Goal: Information Seeking & Learning: Learn about a topic

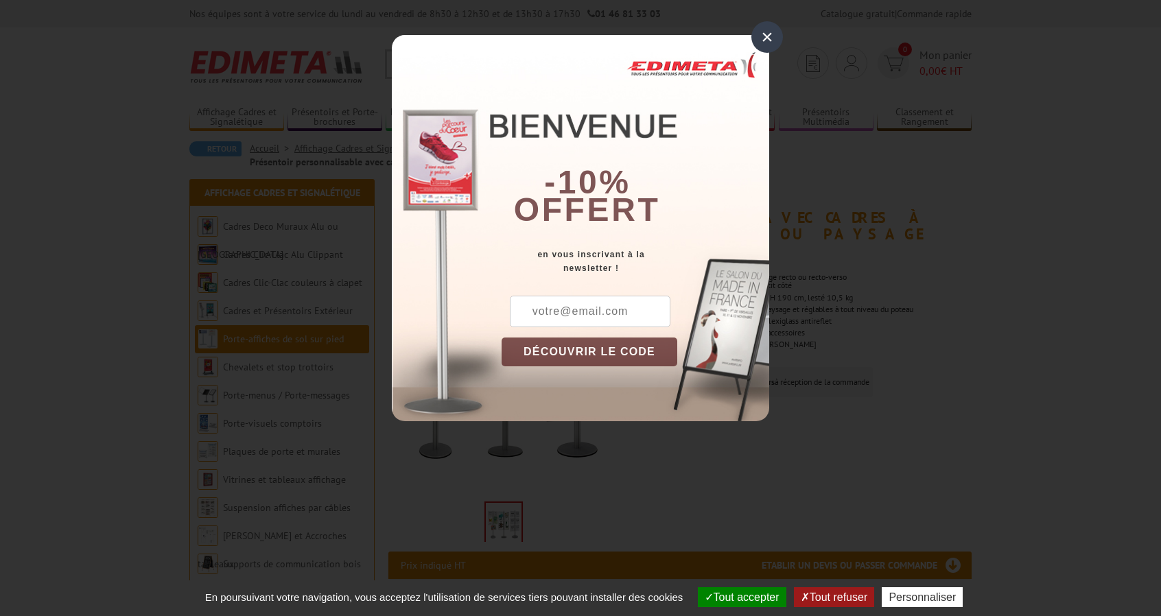
click at [769, 34] on div "×" at bounding box center [768, 37] width 32 height 32
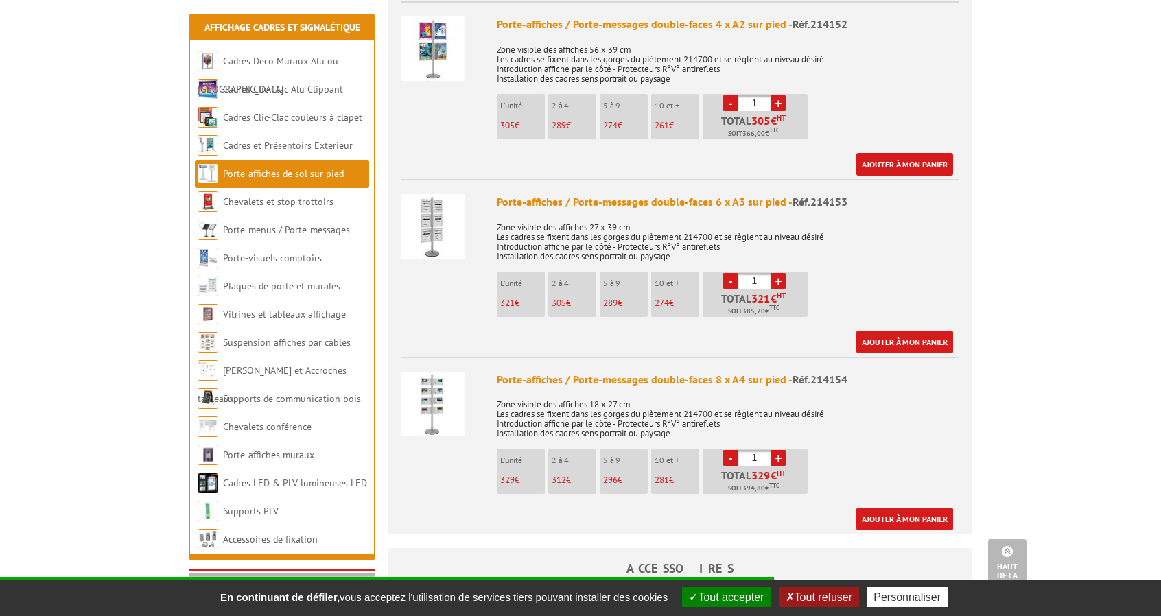
scroll to position [1014, 0]
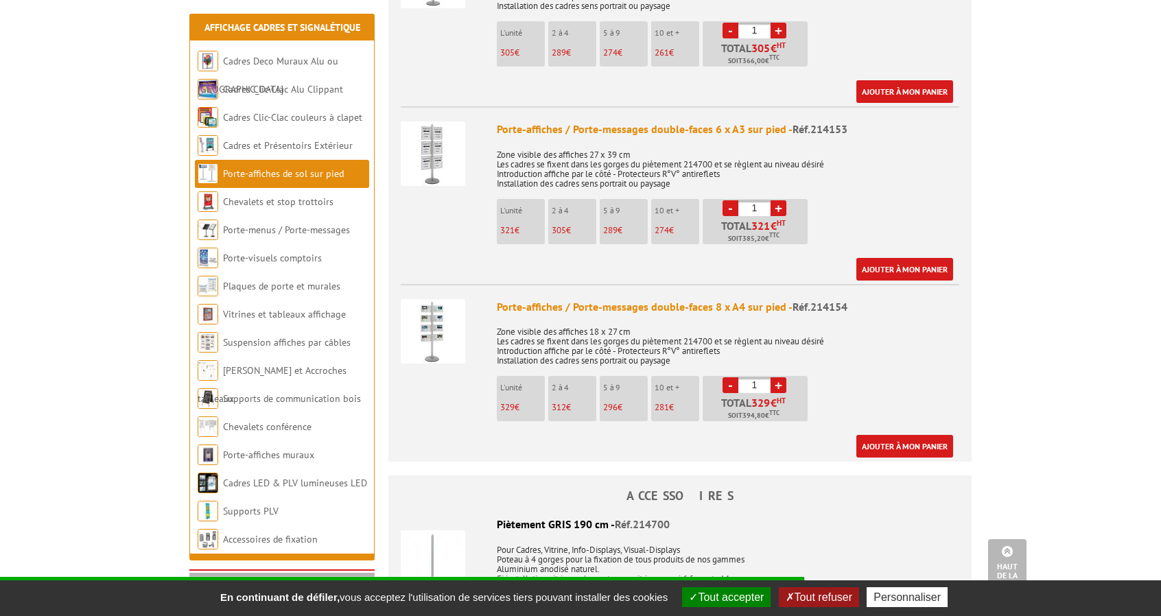
click at [443, 304] on img at bounding box center [433, 331] width 65 height 65
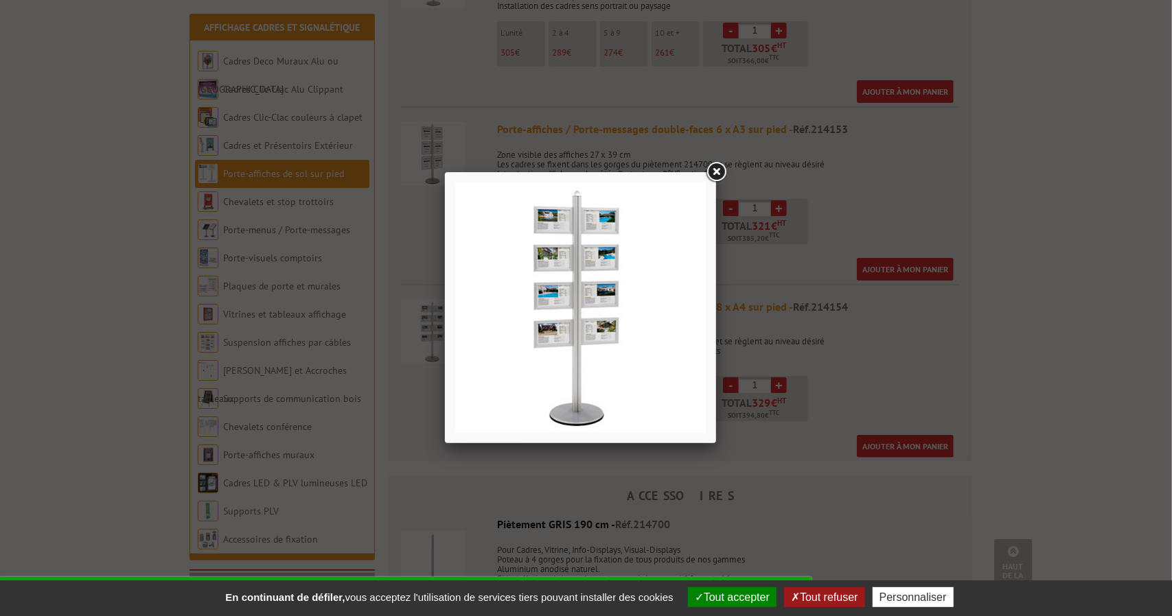
click at [717, 177] on link at bounding box center [716, 172] width 25 height 25
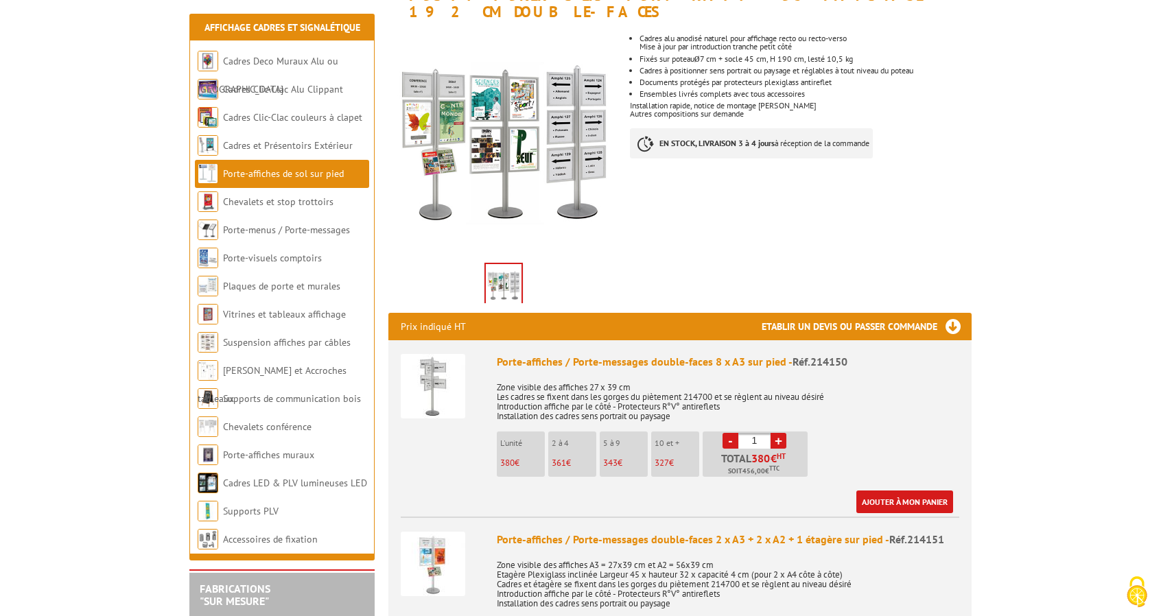
scroll to position [254, 0]
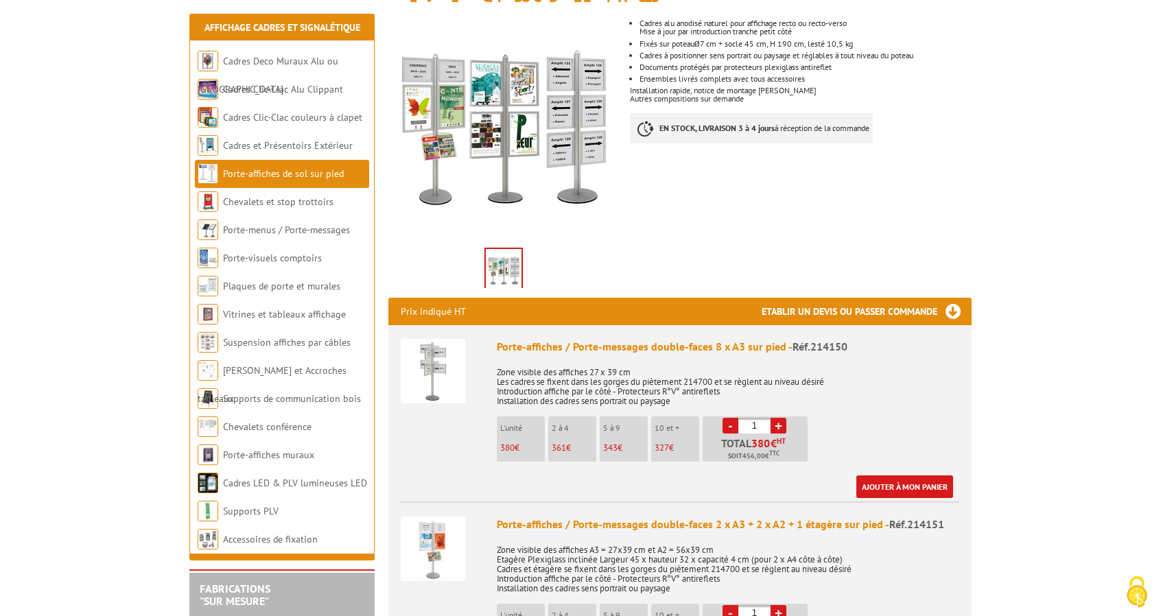
click at [437, 347] on img at bounding box center [433, 371] width 65 height 65
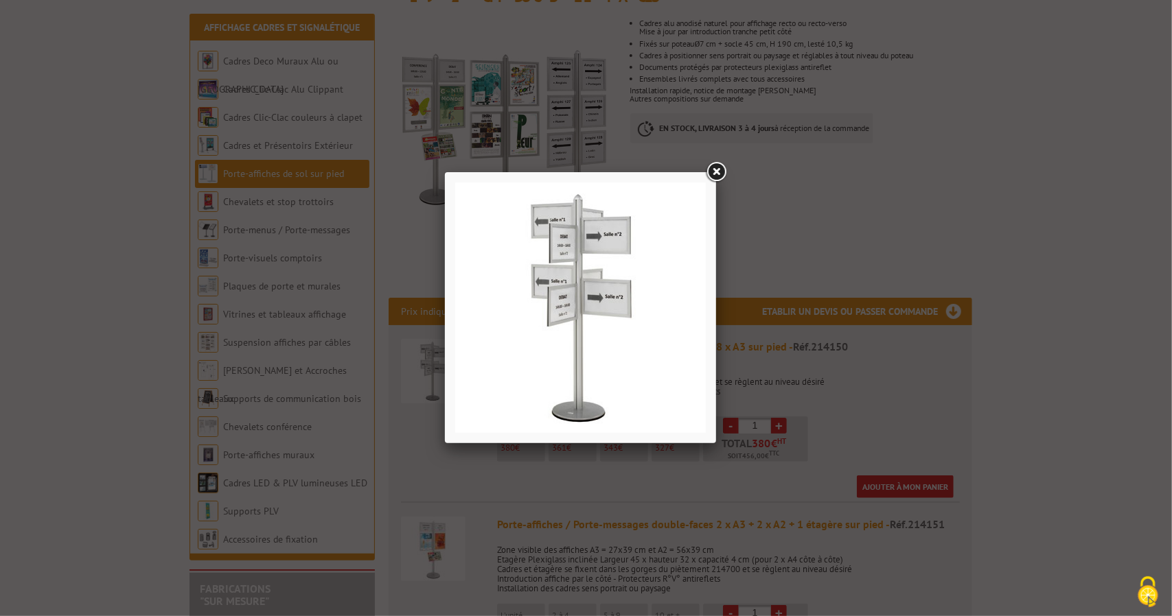
click at [714, 171] on link at bounding box center [716, 172] width 25 height 25
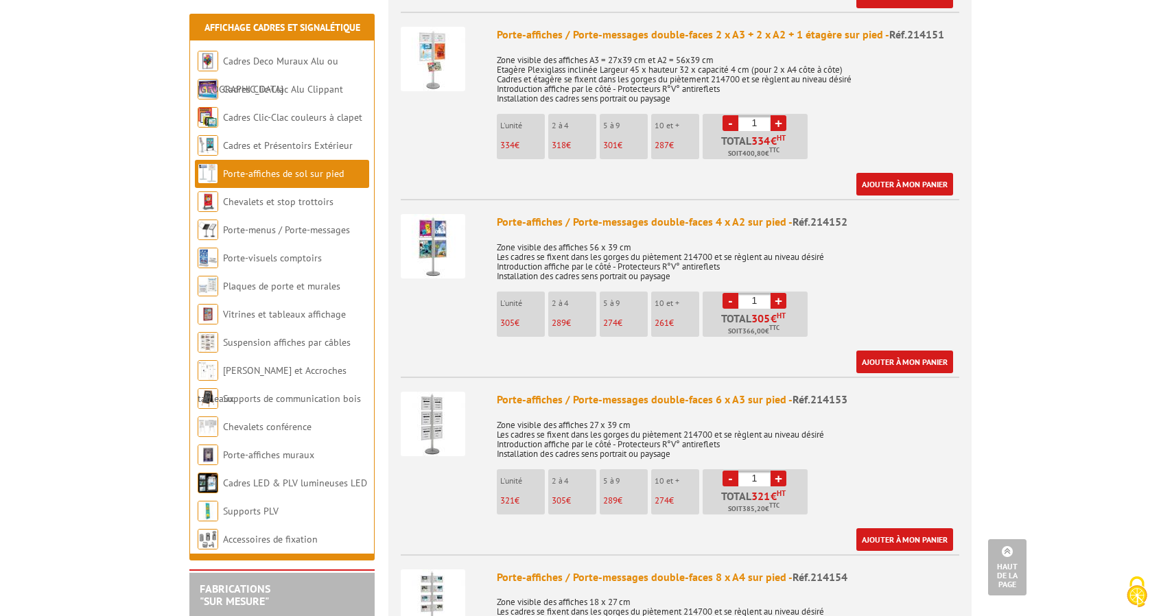
scroll to position [613, 0]
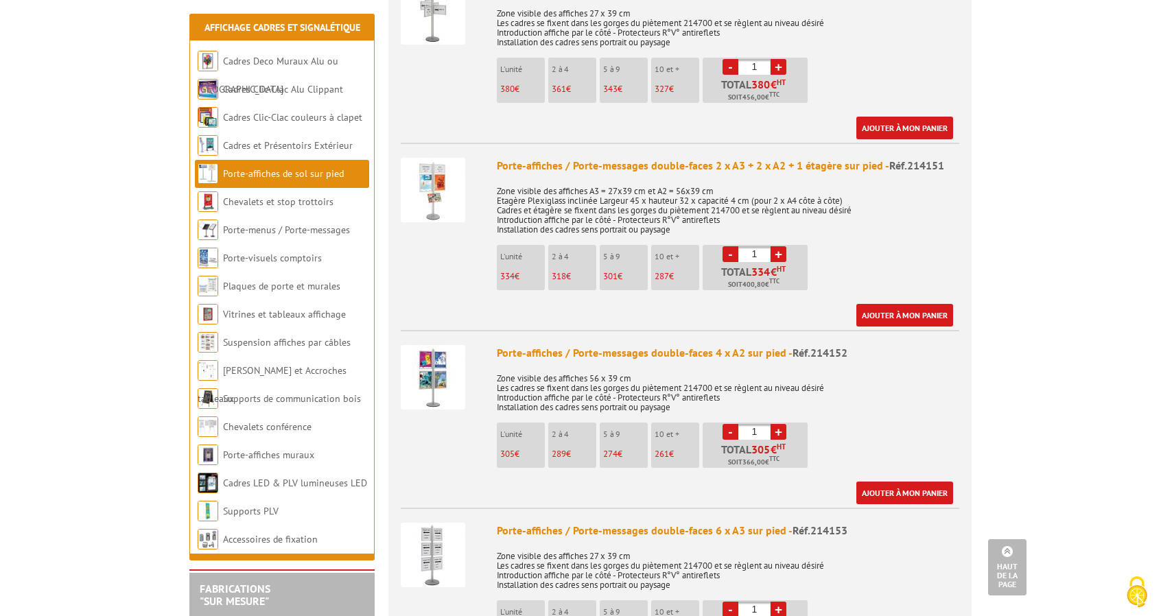
click at [432, 178] on img at bounding box center [433, 190] width 65 height 65
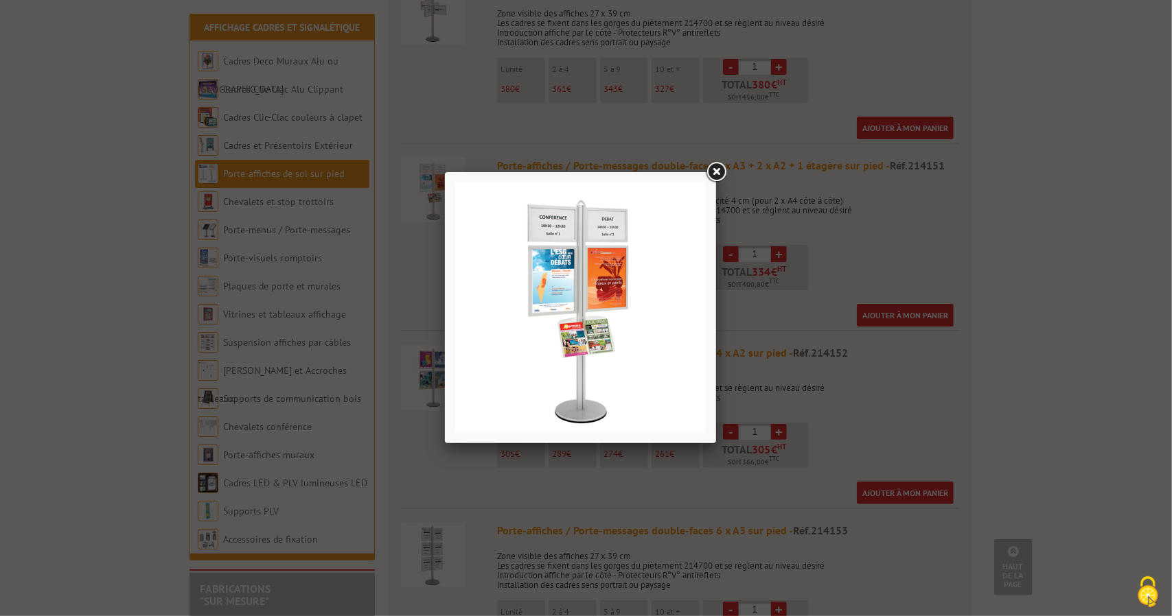
click at [717, 171] on link at bounding box center [716, 172] width 25 height 25
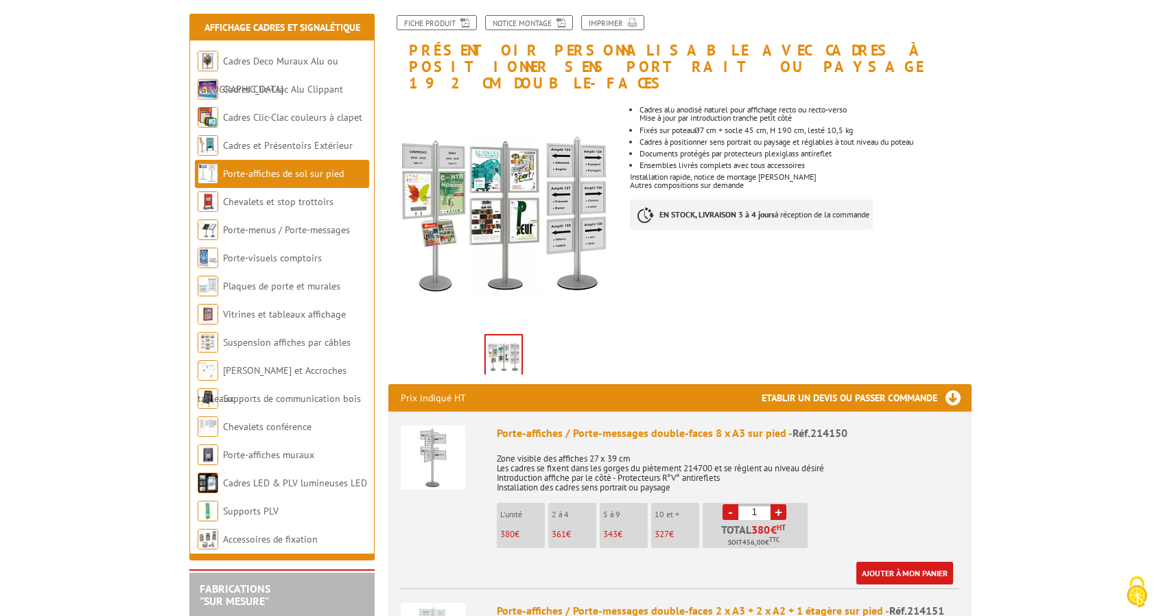
scroll to position [202, 0]
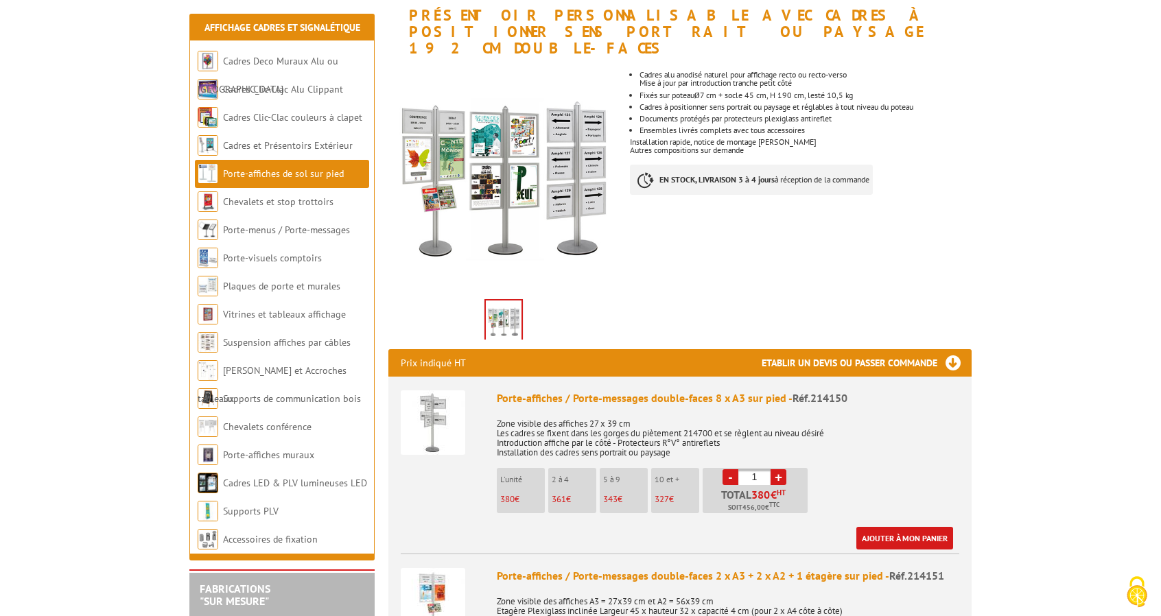
click at [422, 400] on img at bounding box center [433, 423] width 65 height 65
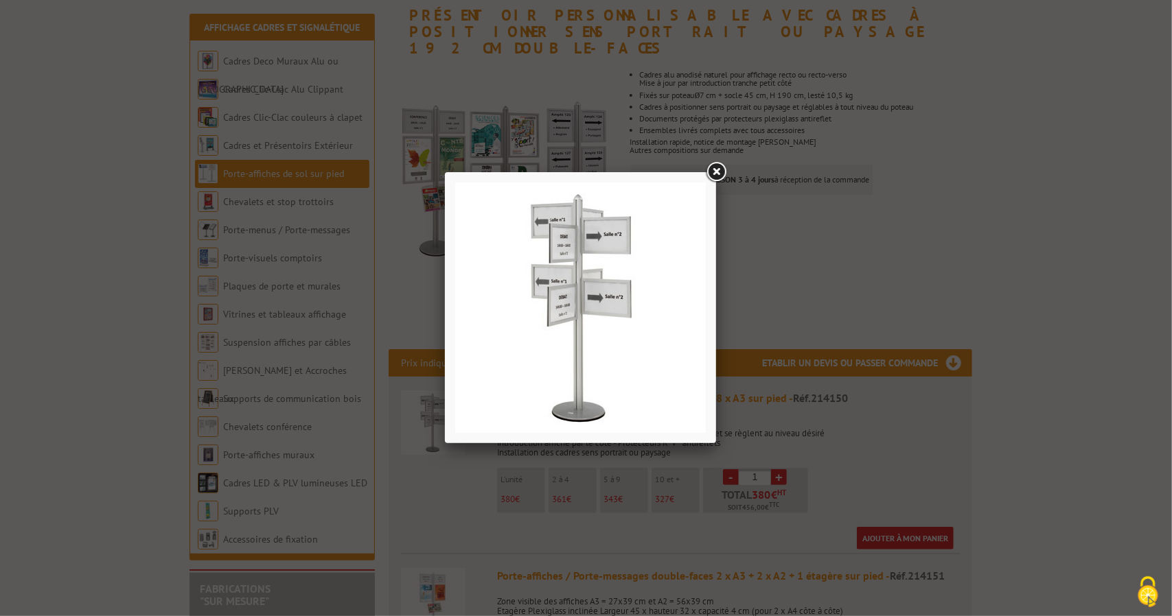
click at [718, 165] on link at bounding box center [716, 172] width 25 height 25
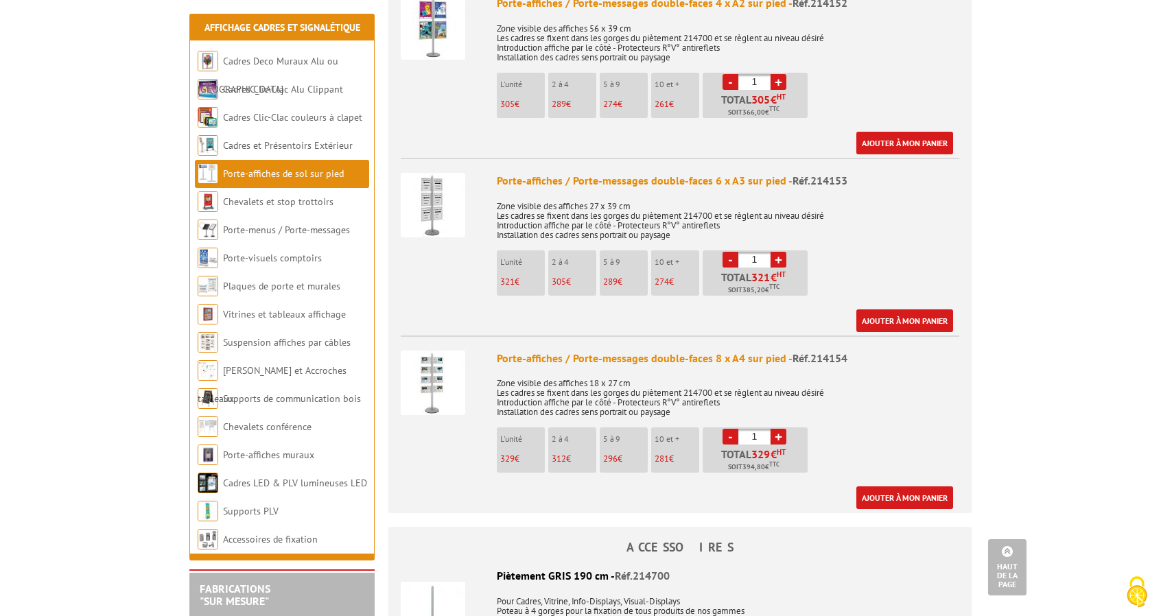
scroll to position [969, 0]
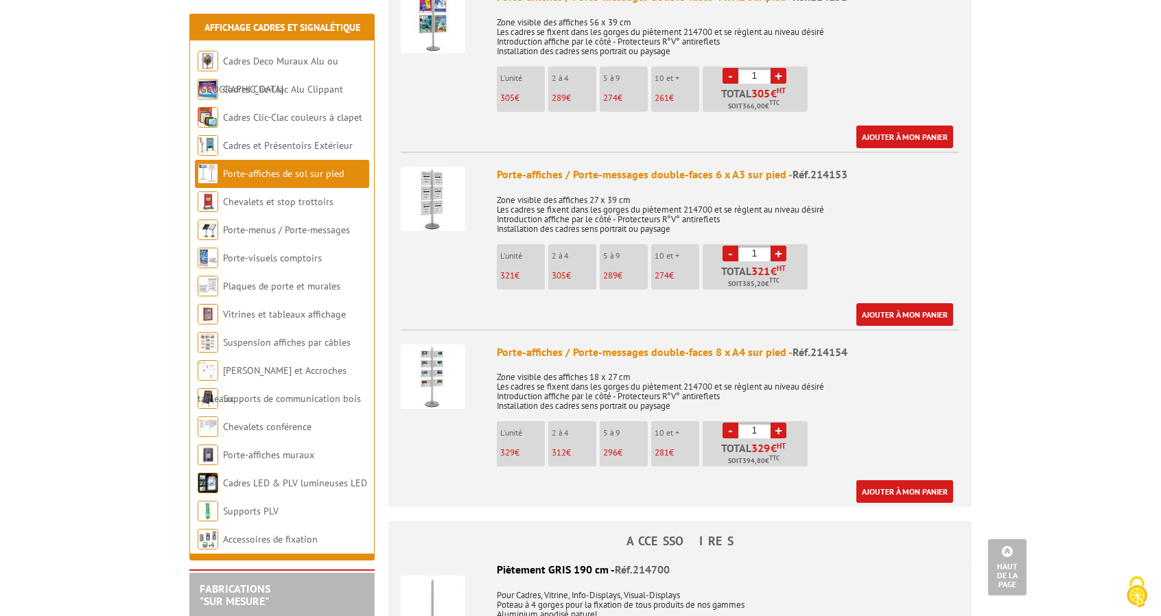
click at [438, 360] on img at bounding box center [433, 377] width 65 height 65
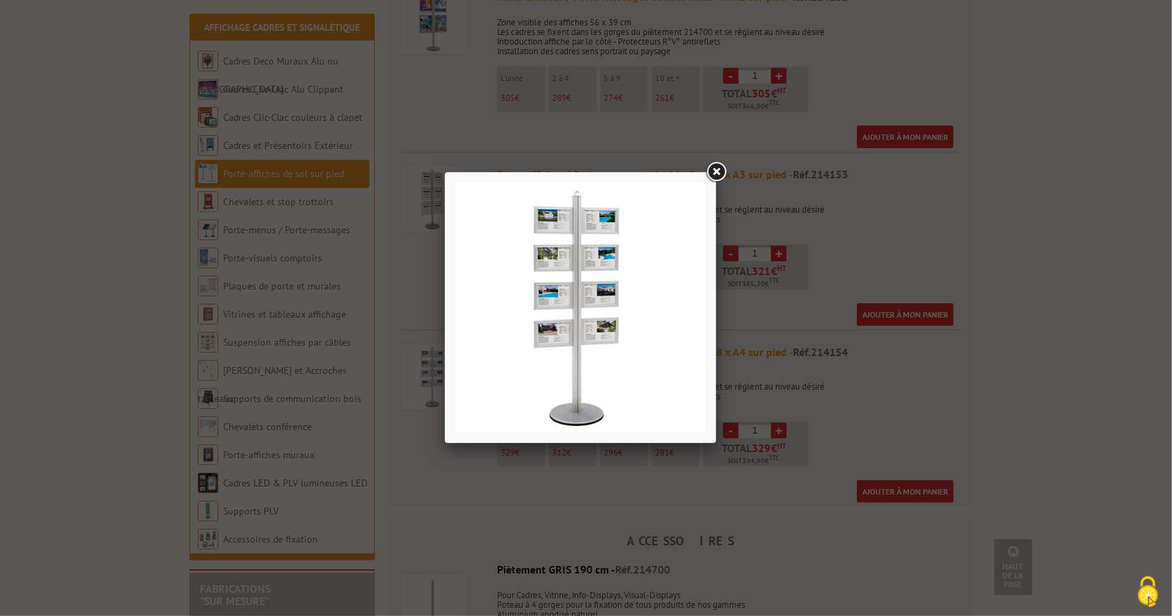
click at [717, 170] on link at bounding box center [716, 172] width 25 height 25
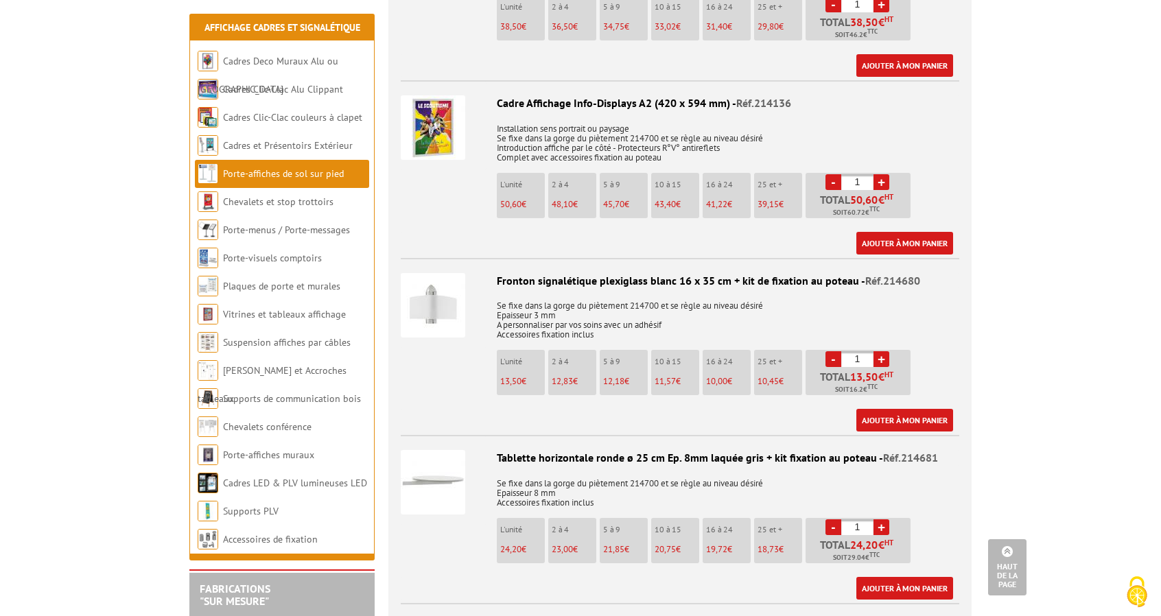
scroll to position [2001, 0]
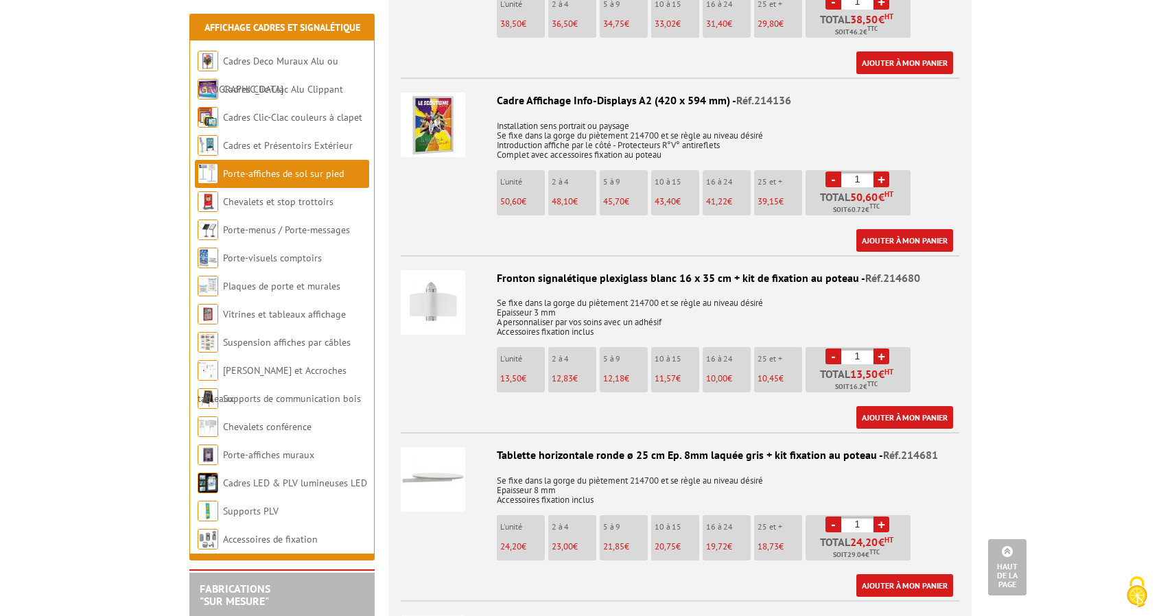
click at [440, 289] on img at bounding box center [433, 302] width 65 height 65
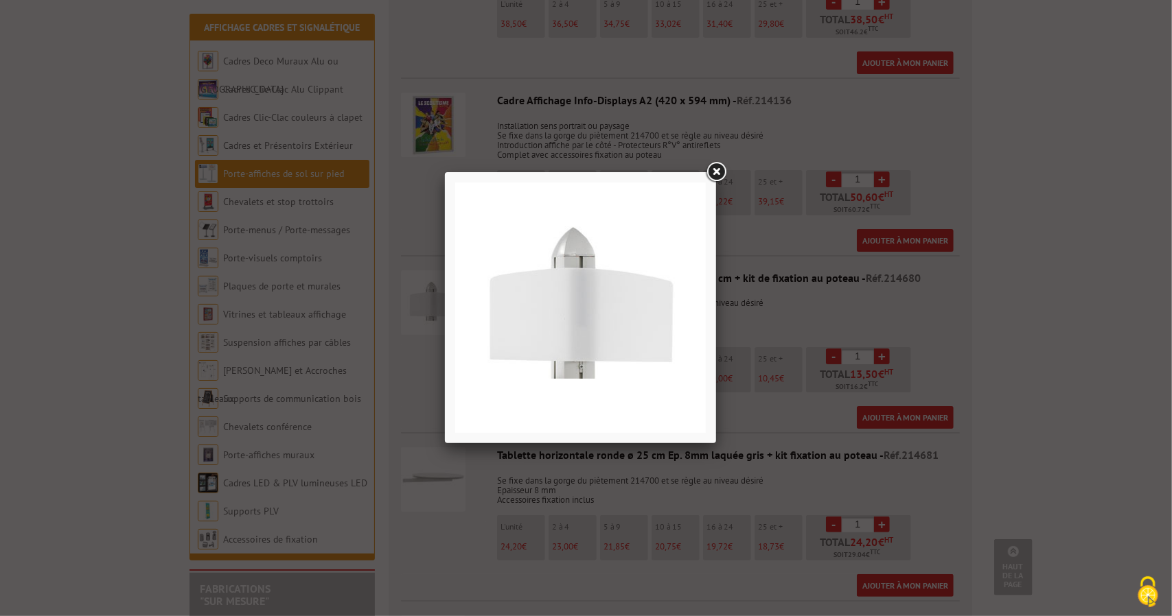
click at [718, 173] on link at bounding box center [716, 172] width 25 height 25
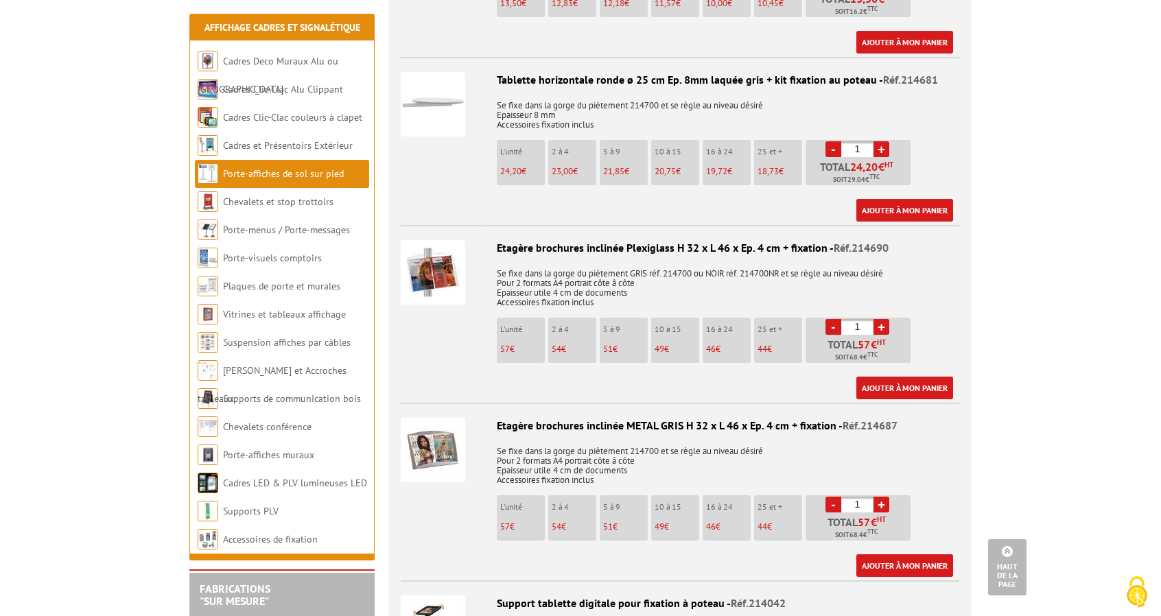
scroll to position [2384, 0]
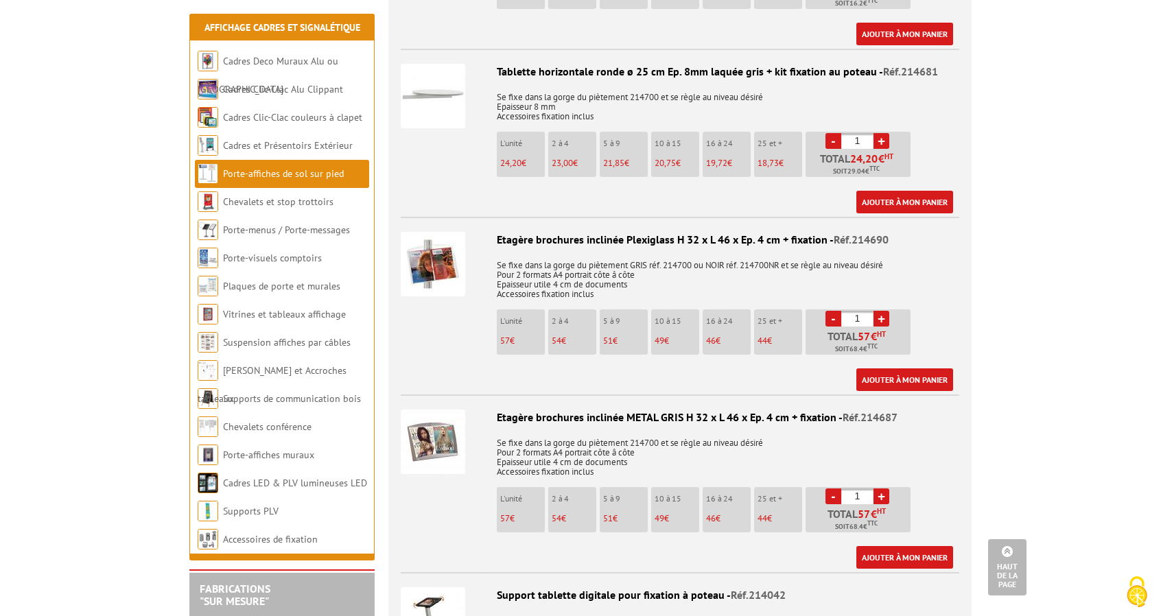
click at [450, 253] on img at bounding box center [433, 264] width 65 height 65
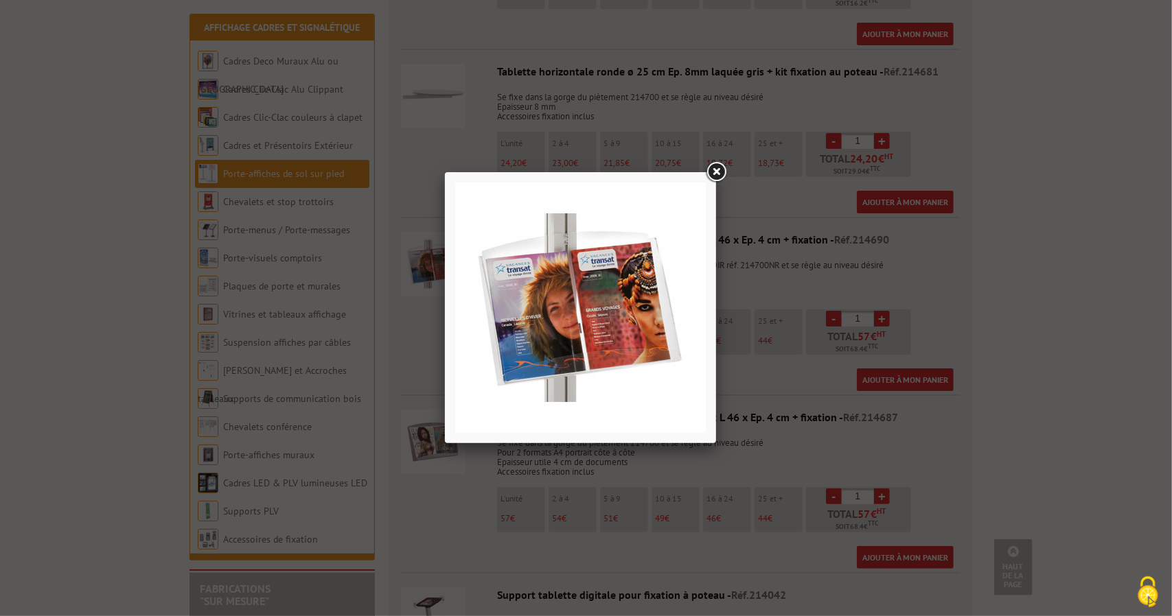
click at [720, 171] on link at bounding box center [716, 172] width 25 height 25
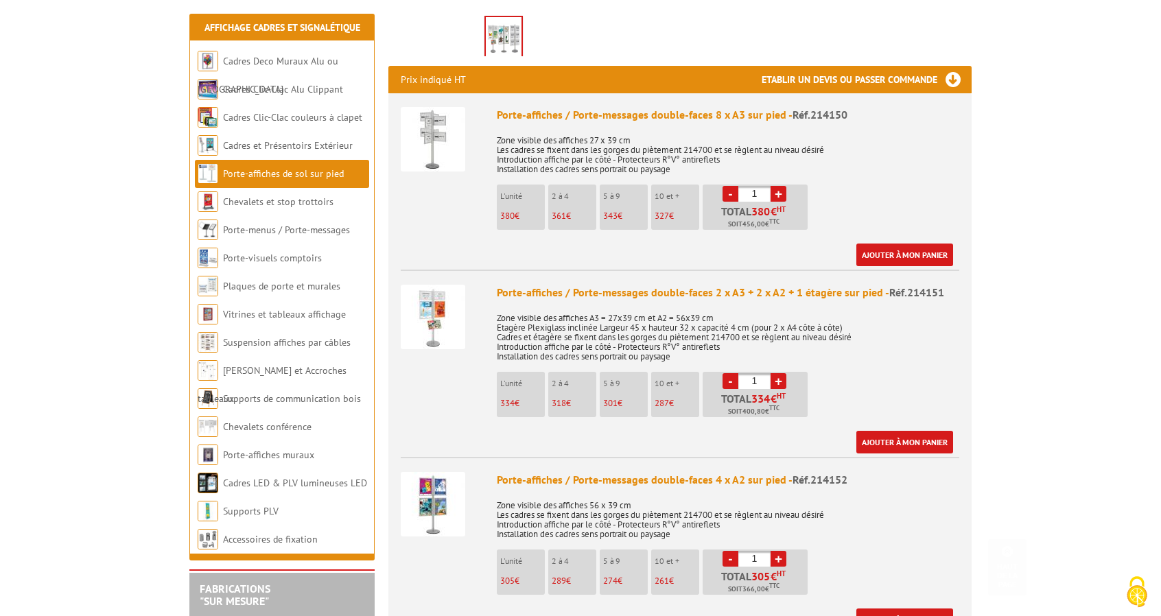
scroll to position [544, 0]
